Goal: Information Seeking & Learning: Learn about a topic

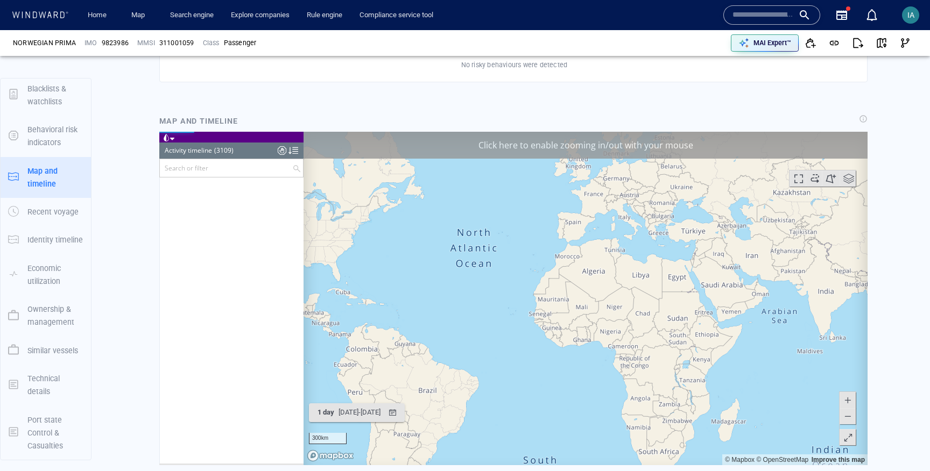
scroll to position [91745, 0]
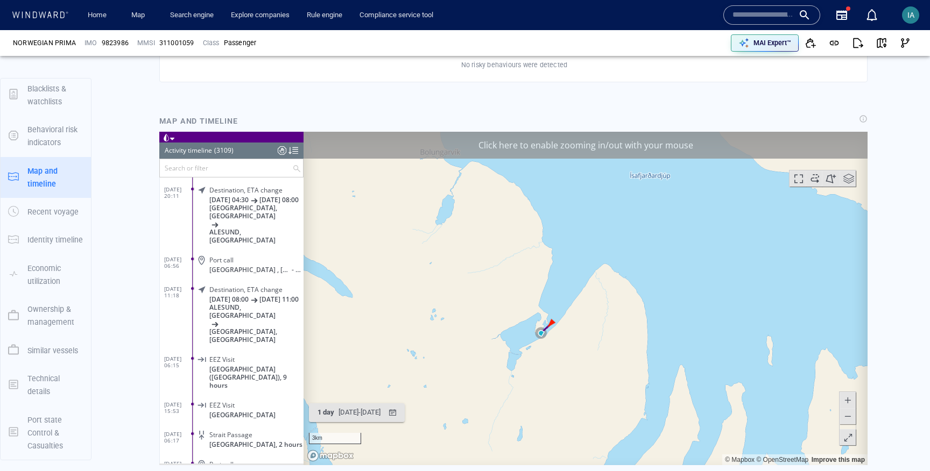
drag, startPoint x: 592, startPoint y: 257, endPoint x: 495, endPoint y: 386, distance: 161.5
click at [496, 386] on canvas "Map" at bounding box center [586, 298] width 564 height 334
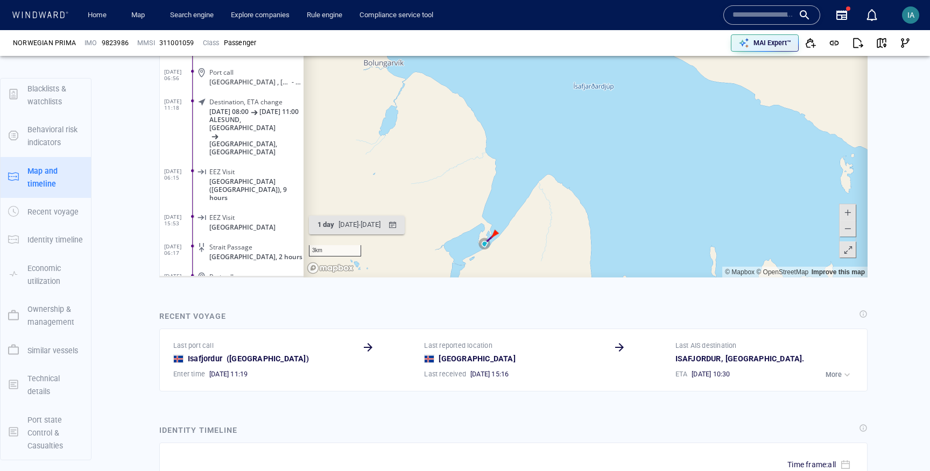
scroll to position [807, 0]
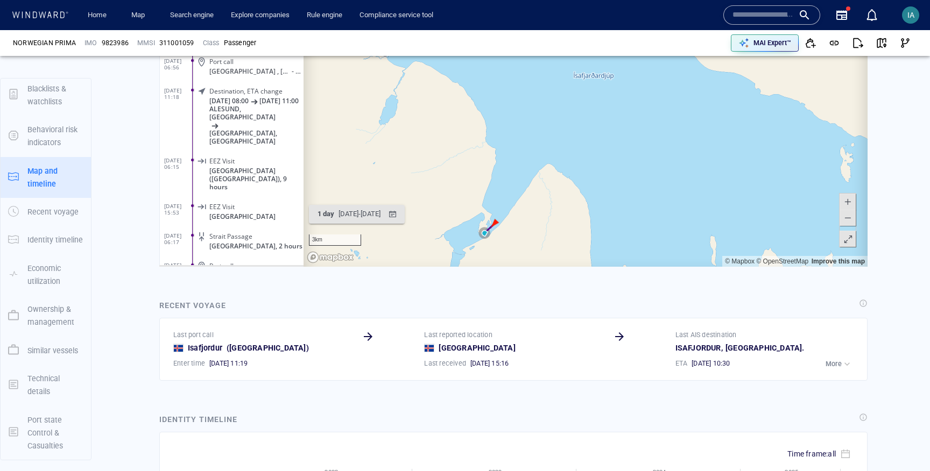
click at [853, 219] on button at bounding box center [848, 218] width 16 height 16
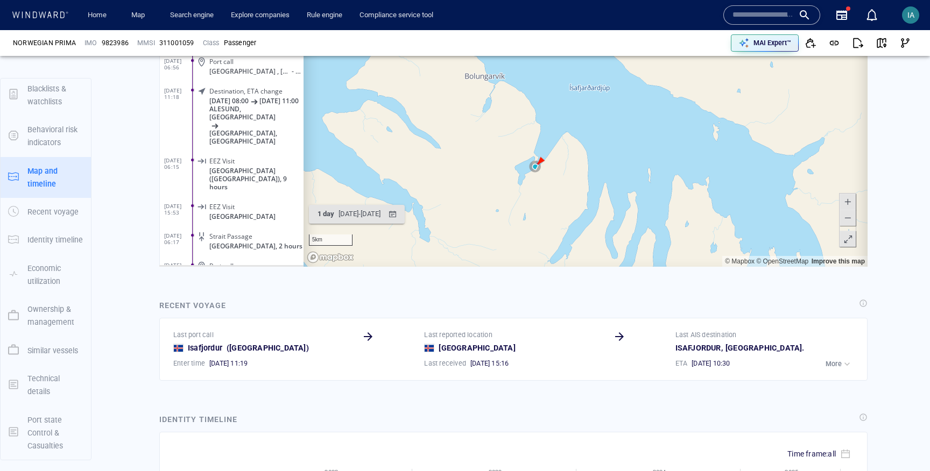
click at [853, 219] on button at bounding box center [848, 218] width 16 height 16
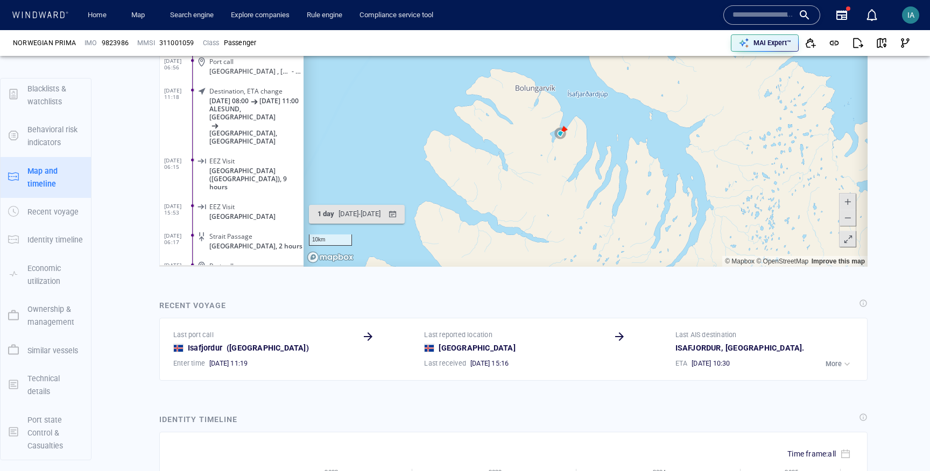
drag, startPoint x: 629, startPoint y: 210, endPoint x: 604, endPoint y: 95, distance: 118.4
click at [604, 95] on canvas "Map" at bounding box center [586, 100] width 564 height 334
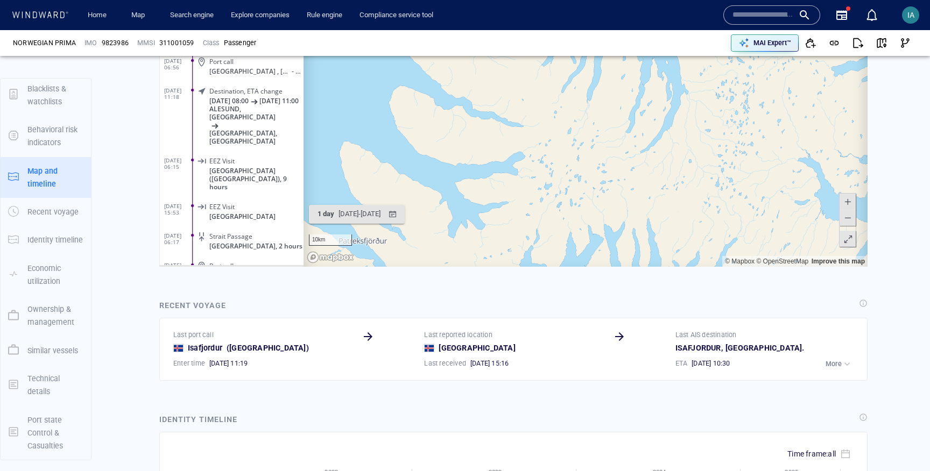
click at [849, 219] on span at bounding box center [847, 218] width 11 height 16
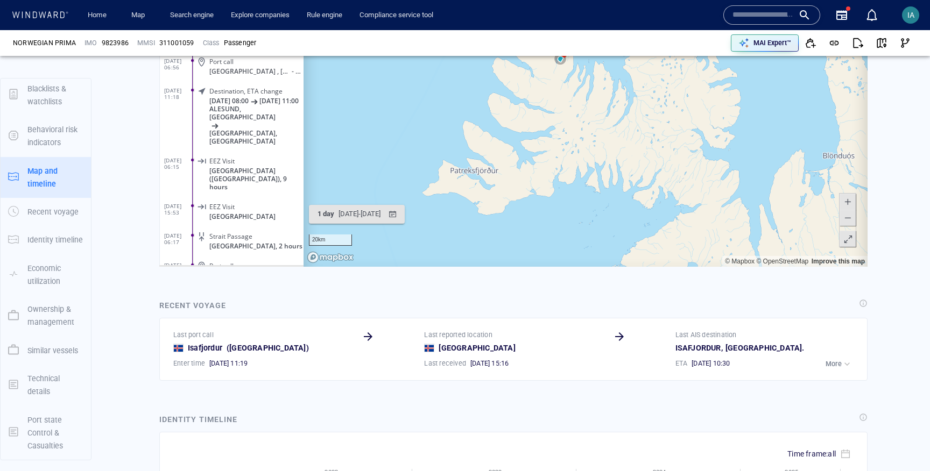
click at [849, 219] on span at bounding box center [847, 218] width 11 height 16
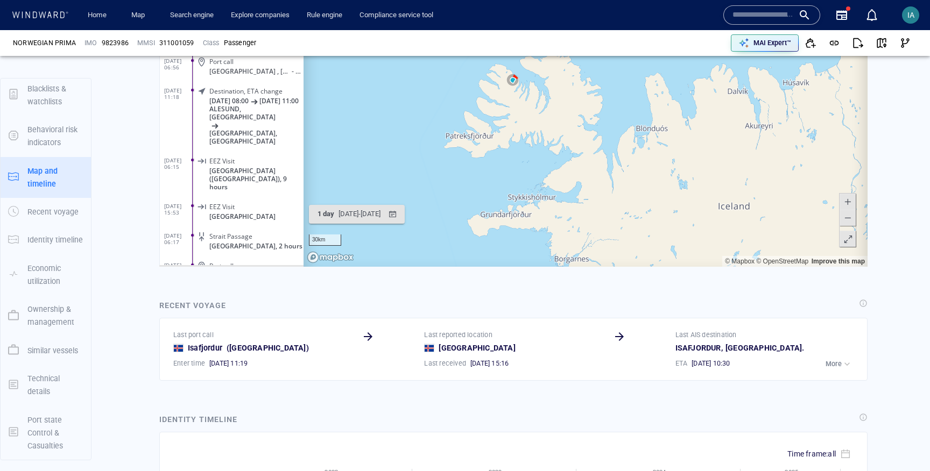
drag, startPoint x: 741, startPoint y: 205, endPoint x: 681, endPoint y: 205, distance: 60.3
click at [681, 205] on canvas "Map" at bounding box center [586, 100] width 564 height 334
click at [850, 221] on span at bounding box center [847, 218] width 11 height 16
